Goal: Transaction & Acquisition: Purchase product/service

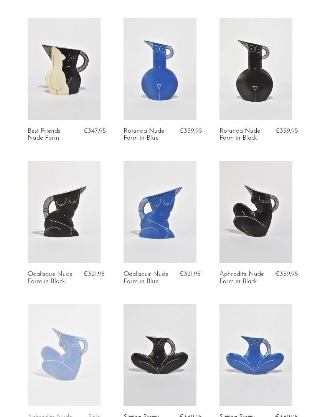
scroll to position [91, 0]
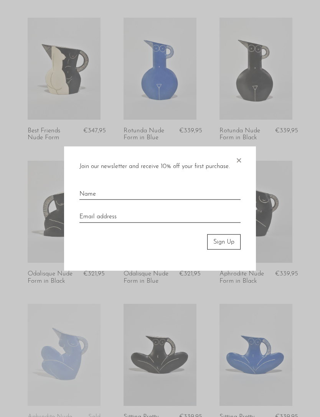
click at [90, 200] on input "text" at bounding box center [159, 191] width 161 height 17
type input "[PERSON_NAME]"
type input "harttung.felix@gmail.com"
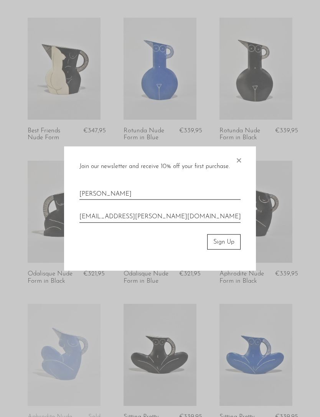
click at [234, 249] on button "Sign Up" at bounding box center [223, 241] width 33 height 15
click at [229, 249] on button "Sign Up" at bounding box center [223, 241] width 33 height 15
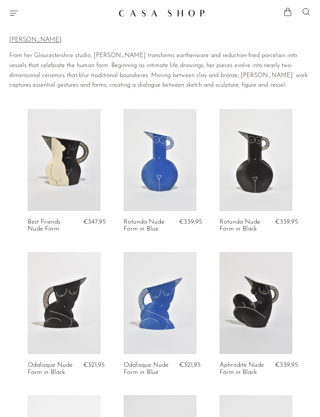
click at [13, 15] on icon "Menu" at bounding box center [13, 12] width 9 height 9
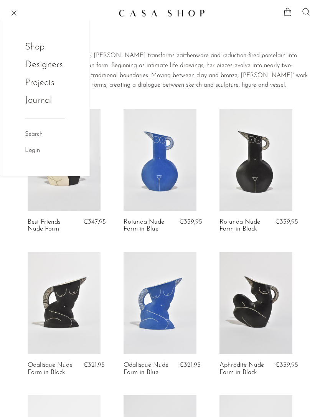
click at [30, 45] on link "Shop" at bounding box center [40, 47] width 30 height 15
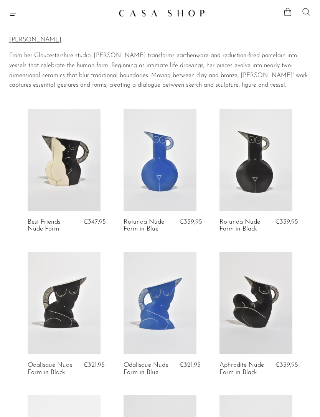
click at [318, 144] on section "Best Friends Nude Form €347,95 Rotunda Nude Form in Blue €339,95 Rotunda Nude F…" at bounding box center [160, 327] width 320 height 437
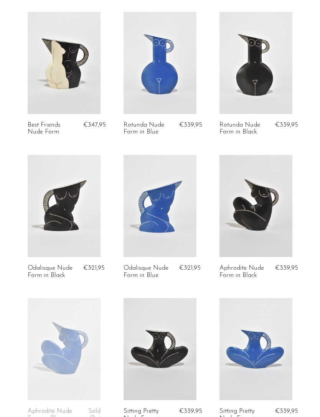
scroll to position [97, 0]
click at [172, 213] on link at bounding box center [160, 206] width 73 height 102
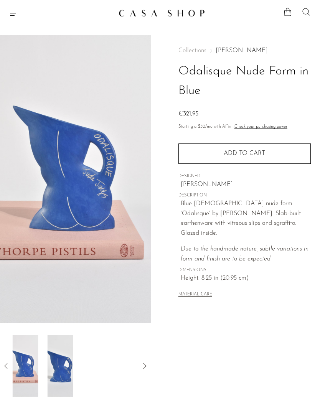
click at [73, 372] on img at bounding box center [61, 365] width 26 height 61
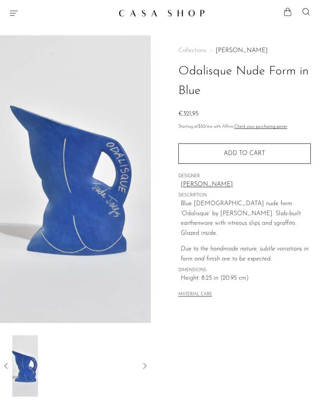
click at [144, 366] on icon at bounding box center [144, 365] width 9 height 9
